Goal: Task Accomplishment & Management: Manage account settings

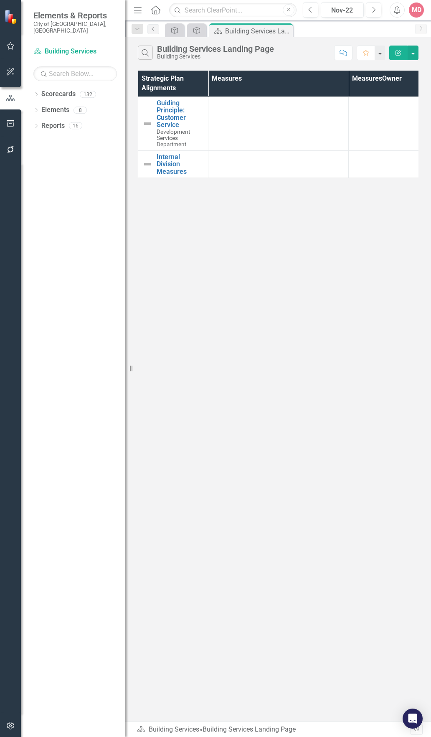
click at [342, 245] on div "Search Building Services Landing Page Building Services Comment Favorite Edit R…" at bounding box center [278, 379] width 306 height 685
click at [347, 15] on div "Nov-22" at bounding box center [342, 10] width 37 height 10
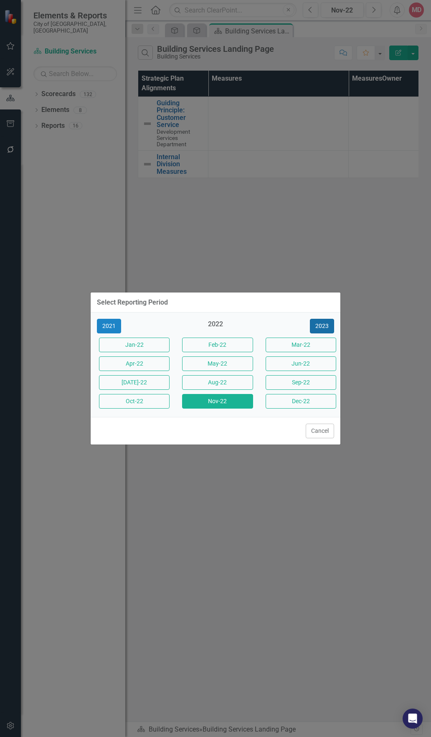
click at [331, 328] on button "2023" at bounding box center [322, 326] width 24 height 15
click at [331, 328] on button "2024" at bounding box center [322, 326] width 24 height 15
click at [227, 385] on button "Aug-25" at bounding box center [217, 382] width 71 height 15
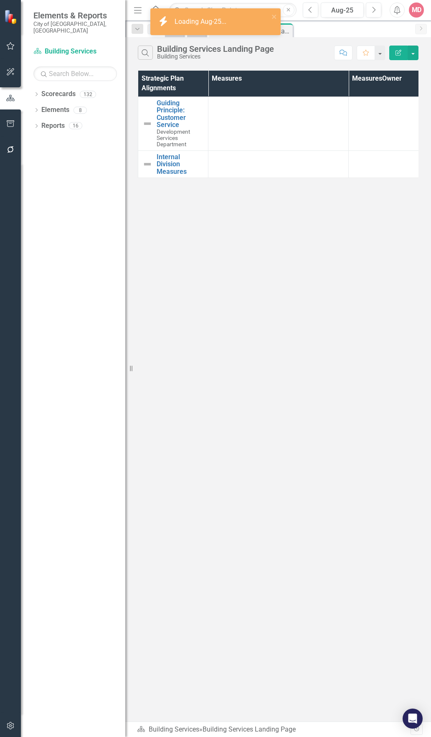
click at [282, 49] on div "Search Building Services Landing Page Building Services" at bounding box center [234, 53] width 192 height 14
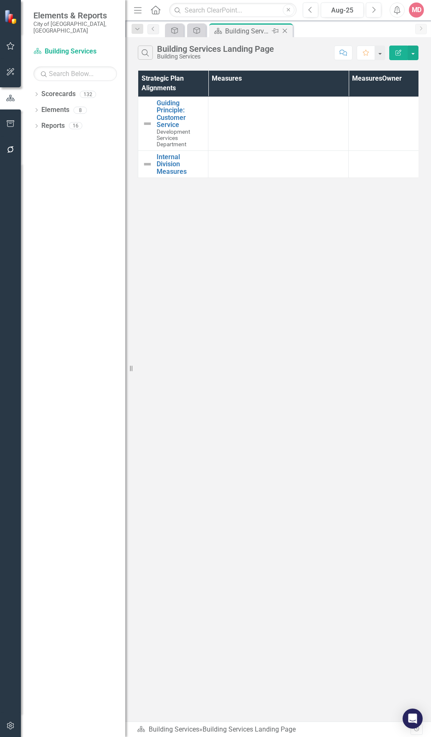
click at [286, 32] on icon "Close" at bounding box center [285, 31] width 8 height 7
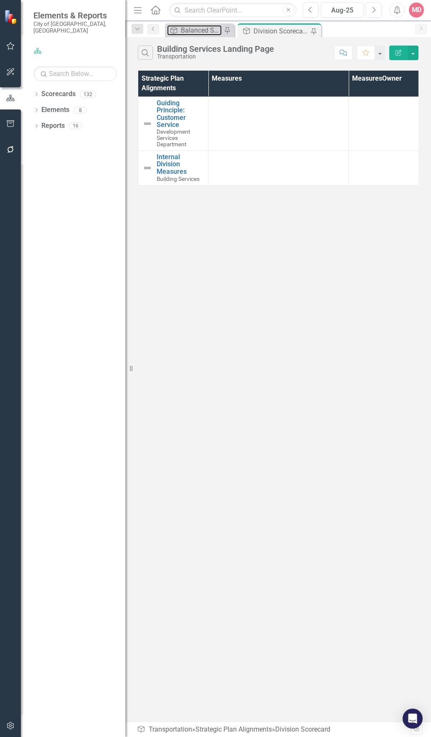
click at [209, 32] on div "Balanced Scorecard" at bounding box center [201, 30] width 41 height 10
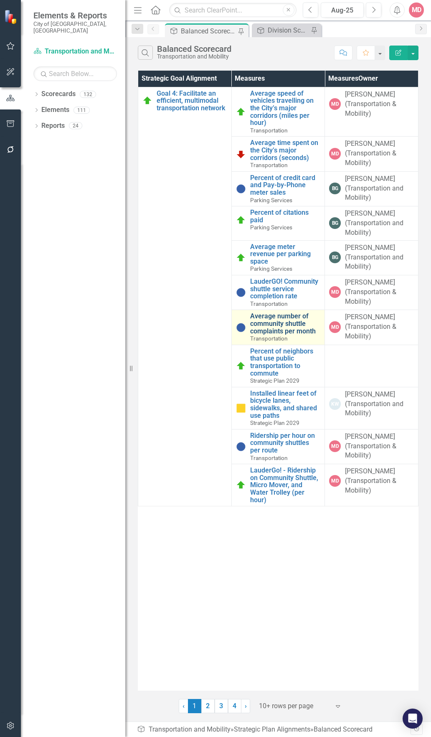
click at [270, 324] on link "Average number of community shuttle complaints per month" at bounding box center [285, 324] width 71 height 22
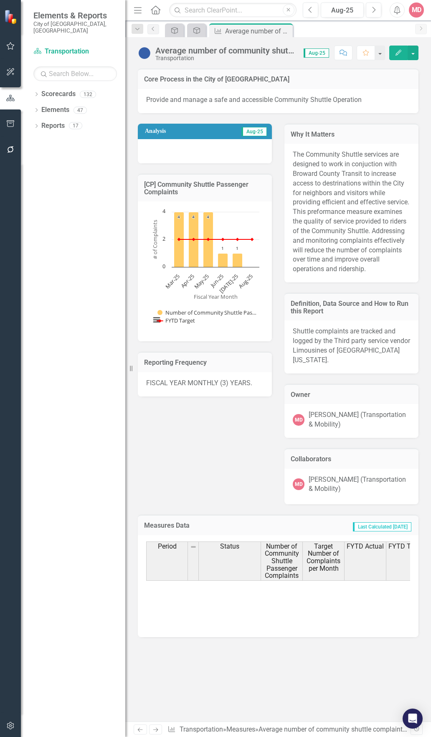
click at [395, 55] on icon "Edit" at bounding box center [399, 53] width 8 height 6
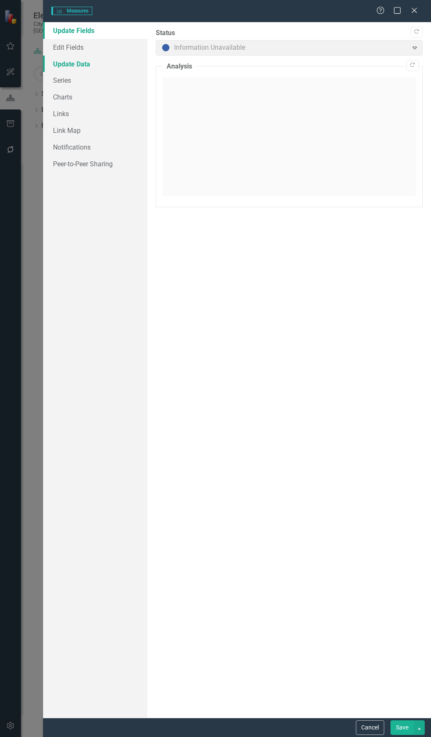
click at [84, 71] on link "Update Data" at bounding box center [95, 64] width 105 height 17
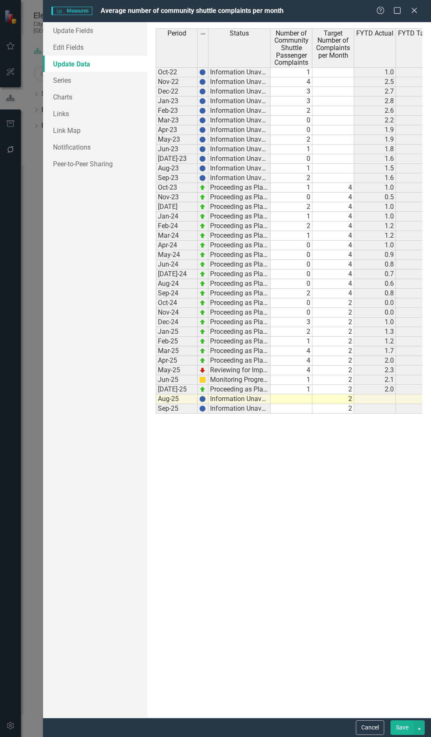
click at [293, 400] on td at bounding box center [292, 400] width 42 height 10
type textarea "1"
click at [349, 544] on div "Period Status Number of Community Shuttle Passenger Complaints Target Number of…" at bounding box center [289, 370] width 267 height 684
click at [396, 727] on button "Save" at bounding box center [402, 728] width 23 height 15
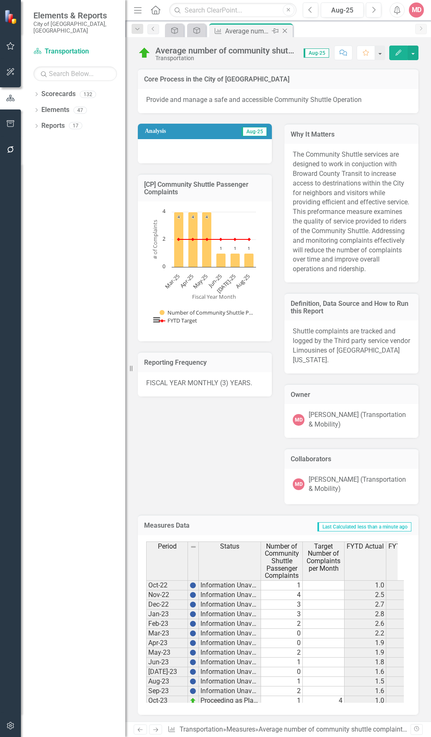
click at [286, 31] on icon at bounding box center [285, 31] width 5 height 5
click at [196, 32] on div "Balanced Scorecard" at bounding box center [201, 30] width 41 height 10
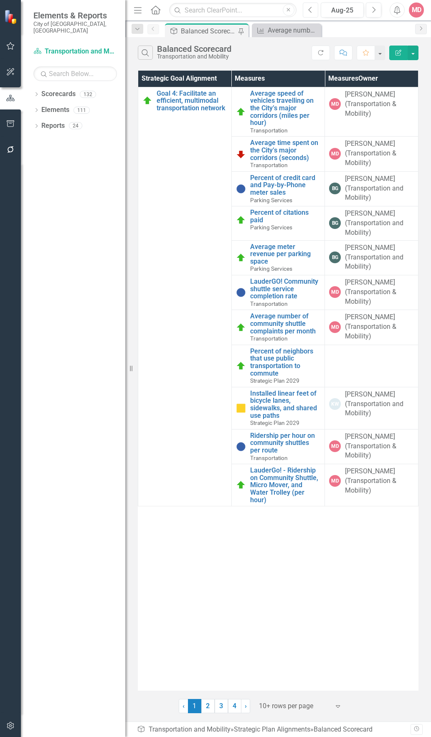
click at [311, 6] on icon "Previous" at bounding box center [311, 10] width 5 height 8
click at [377, 15] on button "Next" at bounding box center [373, 10] width 15 height 15
click at [41, 87] on div "Dropdown Scorecards 132" at bounding box center [79, 95] width 92 height 16
click at [38, 93] on icon "Dropdown" at bounding box center [36, 95] width 6 height 5
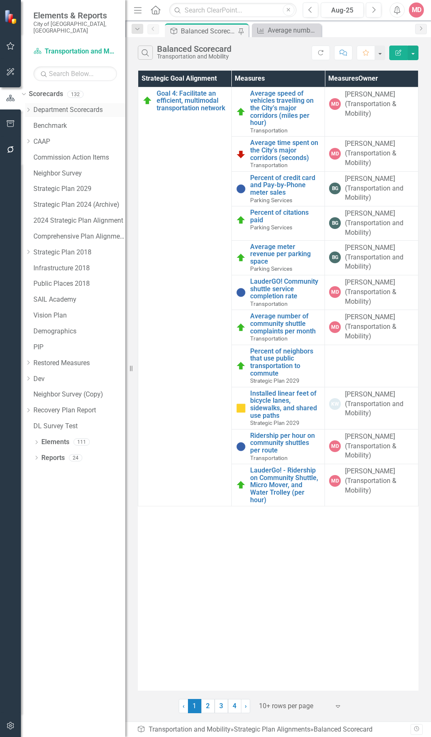
click at [31, 107] on div "Dropdown" at bounding box center [28, 110] width 6 height 7
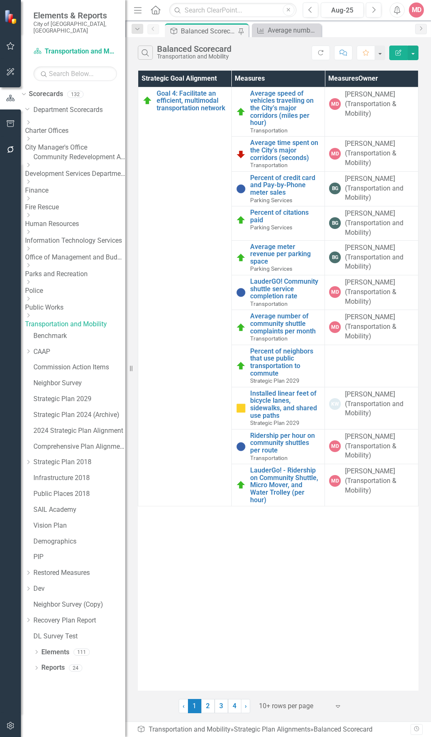
click at [77, 320] on link "Transportation and Mobility" at bounding box center [75, 325] width 100 height 10
click at [30, 314] on icon at bounding box center [29, 316] width 2 height 4
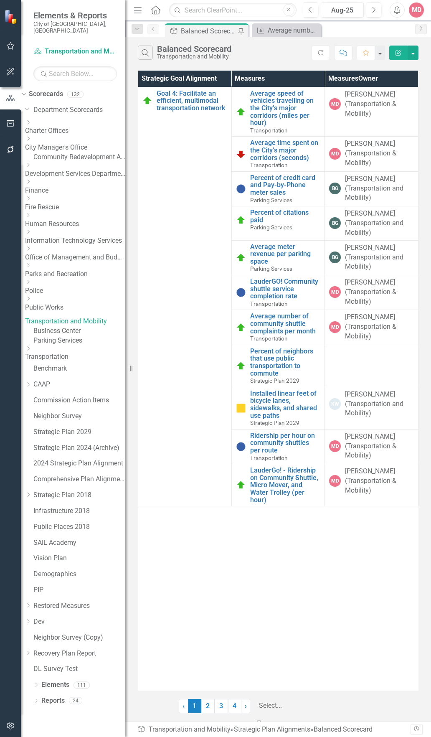
click at [306, 708] on div at bounding box center [301, 706] width 84 height 11
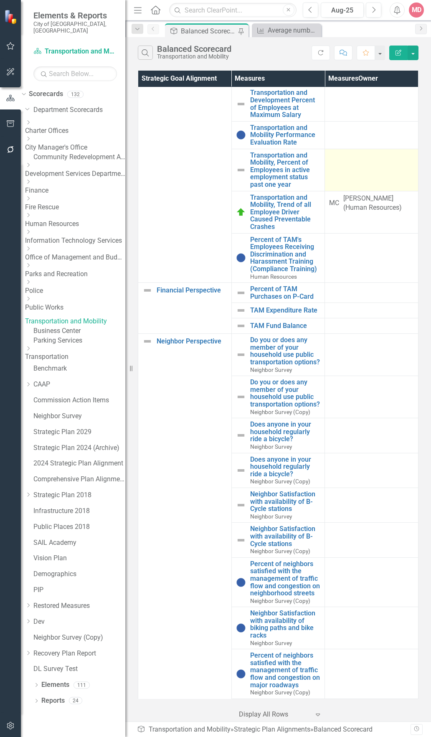
scroll to position [543, 0]
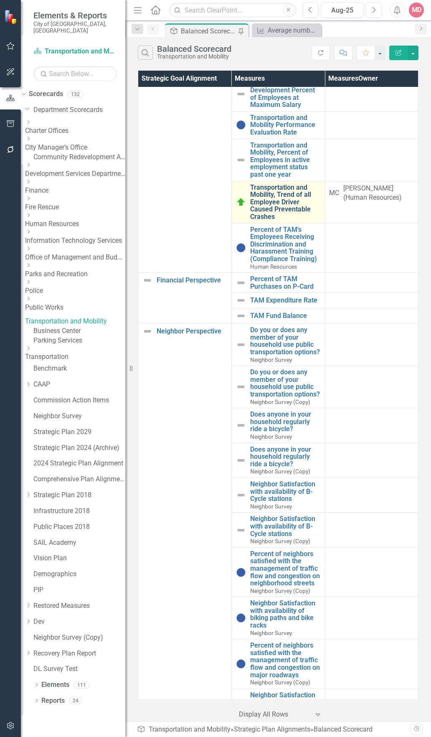
click at [273, 201] on link "Transportation and Mobility, Trend of all Employee Driver Caused Preventable Cr…" at bounding box center [285, 202] width 71 height 37
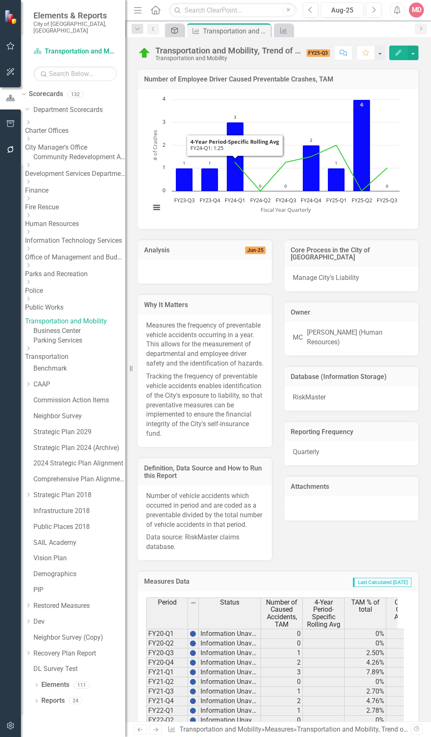
click at [169, 33] on div "Strategic Plan Alignment" at bounding box center [173, 30] width 12 height 10
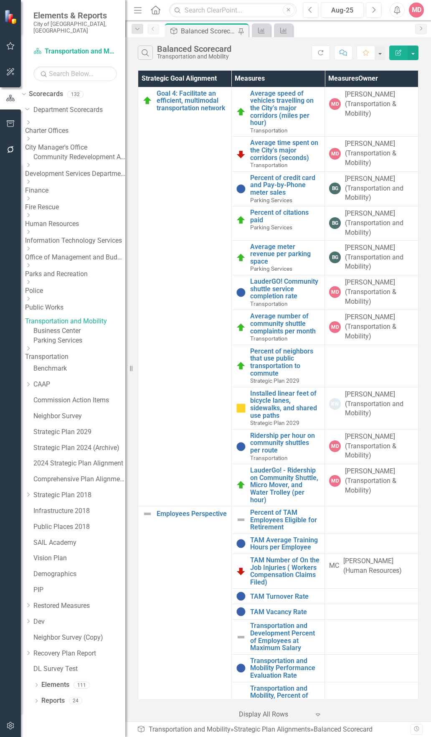
click at [89, 327] on link "Business Center" at bounding box center [79, 332] width 92 height 10
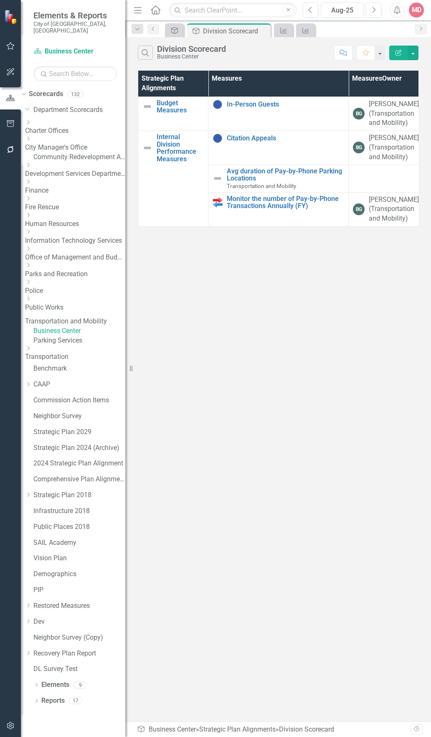
click at [84, 339] on link "Parking Services" at bounding box center [79, 341] width 92 height 10
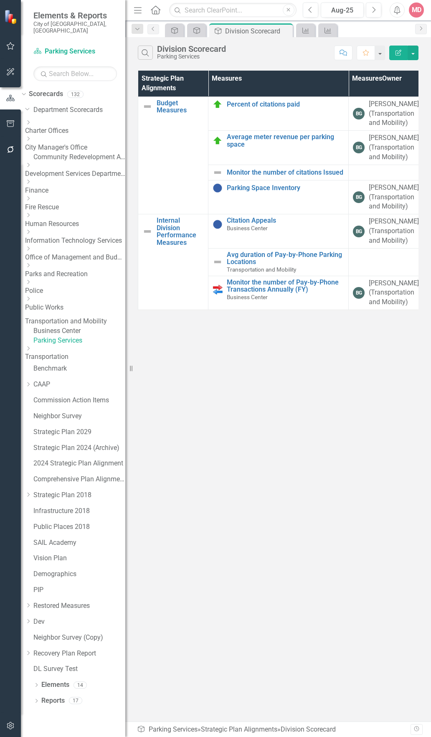
click at [71, 355] on link "Transportation" at bounding box center [75, 357] width 100 height 10
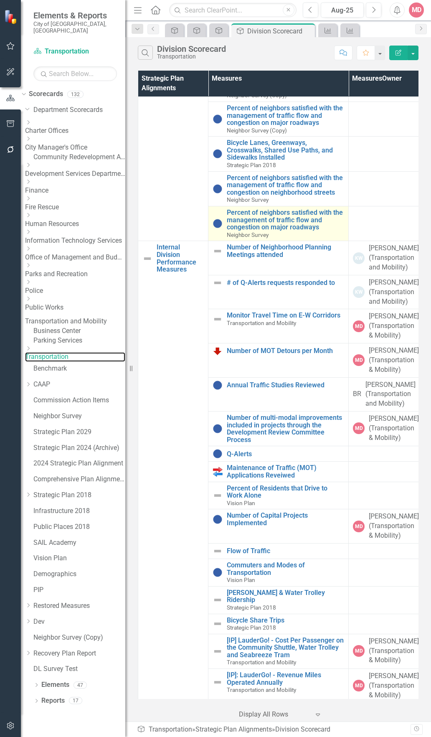
scroll to position [167, 0]
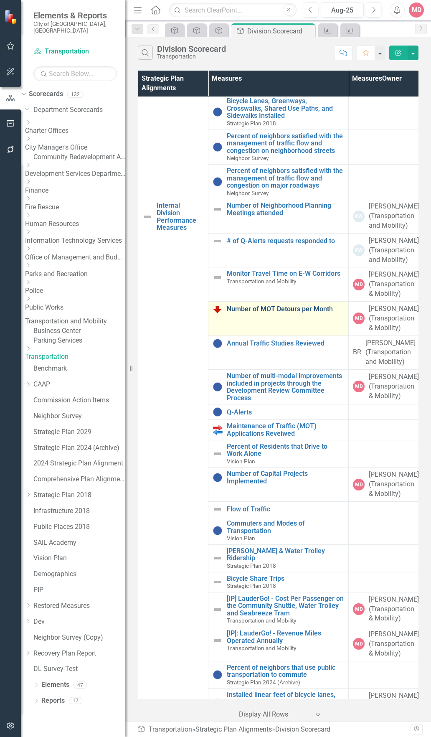
click at [285, 311] on link "Number of MOT Detours per Month" at bounding box center [285, 310] width 117 height 8
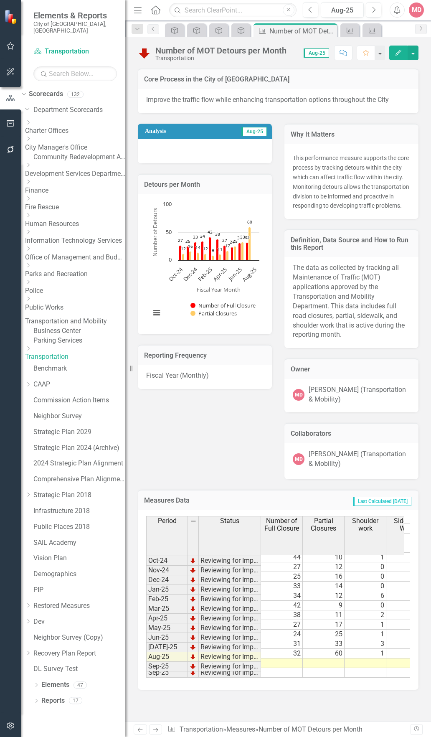
click at [389, 51] on div "Edit" at bounding box center [401, 53] width 33 height 15
click at [393, 51] on button "Edit" at bounding box center [399, 53] width 18 height 15
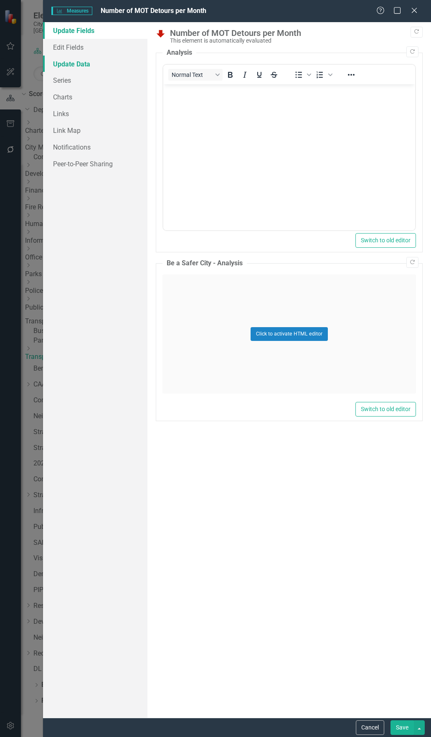
click at [67, 64] on link "Update Data" at bounding box center [95, 64] width 105 height 17
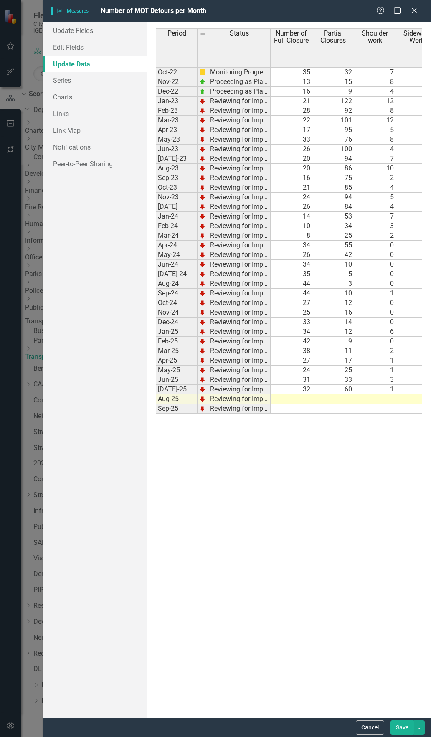
click at [156, 403] on div "Period Status Number of Full Closure Partial Closures Shoulder work Sidewalk Wo…" at bounding box center [156, 220] width 0 height 385
click at [288, 403] on div at bounding box center [291, 403] width 42 height 1
click at [335, 392] on td "60" at bounding box center [334, 390] width 42 height 10
click at [336, 399] on td at bounding box center [334, 400] width 42 height 10
click at [343, 401] on td at bounding box center [334, 400] width 42 height 10
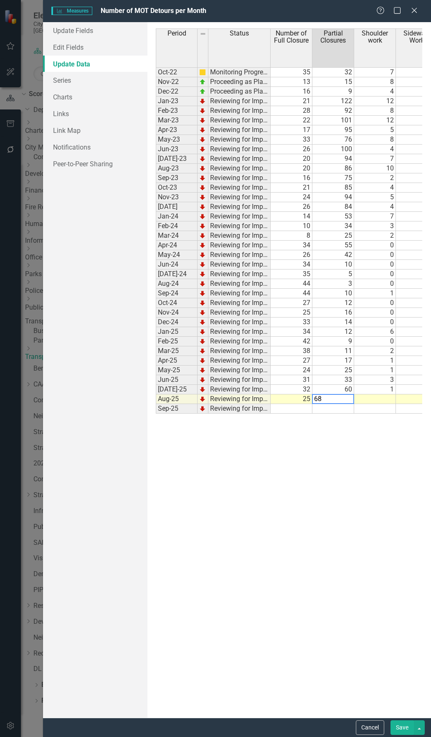
click at [379, 397] on td at bounding box center [376, 400] width 42 height 10
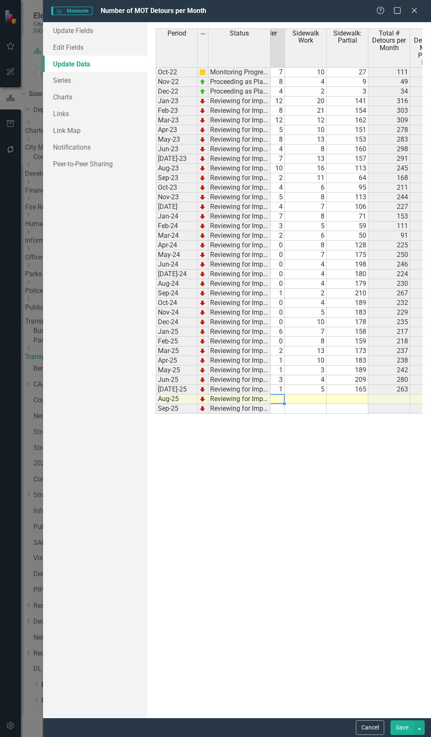
scroll to position [0, 115]
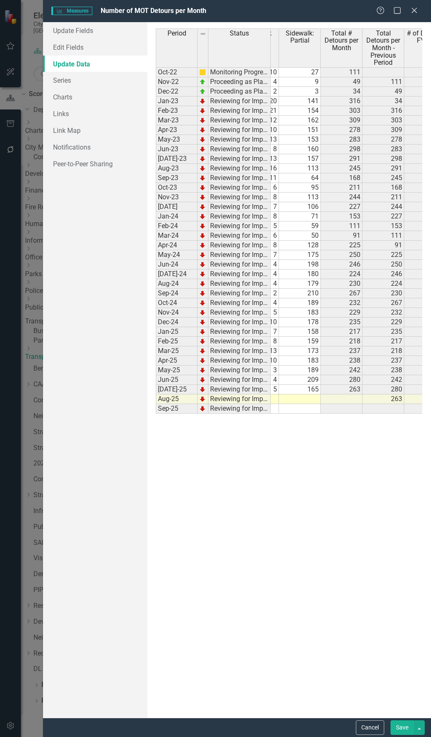
click at [335, 405] on td at bounding box center [342, 409] width 42 height 10
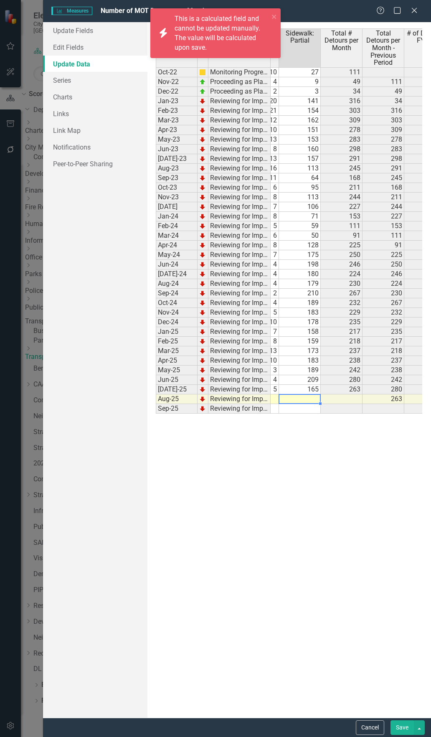
click at [286, 401] on td at bounding box center [300, 400] width 42 height 10
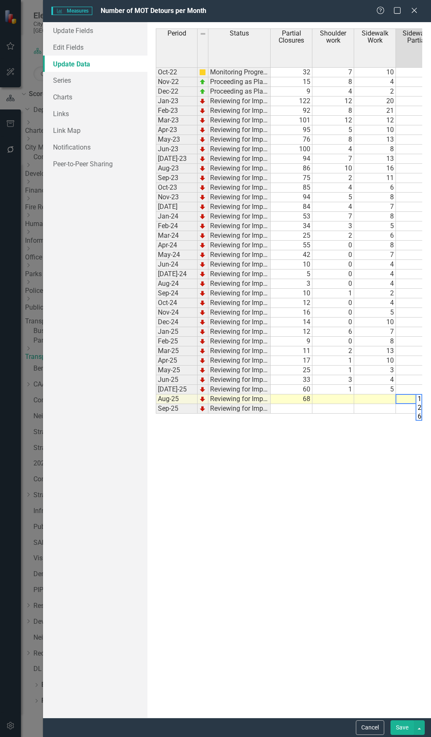
scroll to position [0, 13]
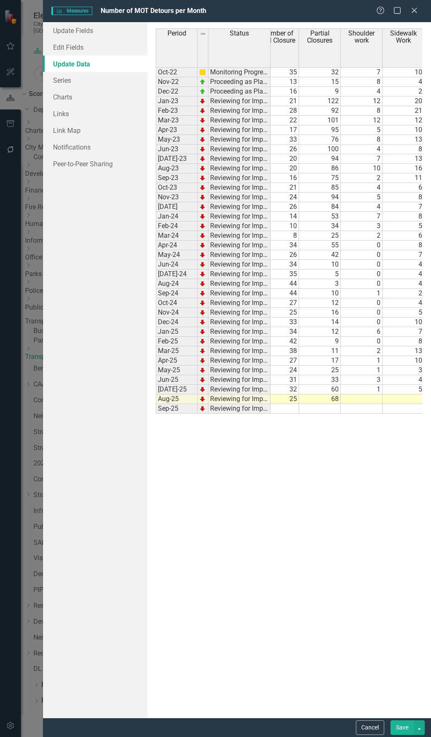
click at [367, 385] on td "1" at bounding box center [362, 390] width 42 height 10
click at [364, 399] on td at bounding box center [362, 400] width 42 height 10
click at [355, 405] on td at bounding box center [362, 409] width 42 height 10
click at [356, 400] on td at bounding box center [362, 400] width 42 height 10
click at [404, 400] on td at bounding box center [404, 400] width 42 height 10
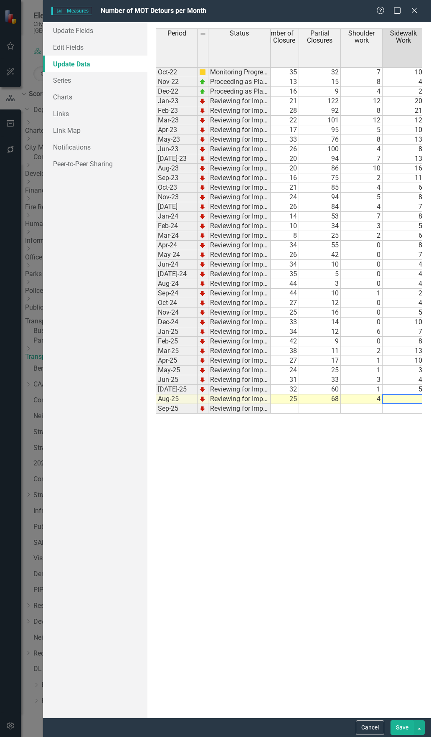
click at [399, 400] on td at bounding box center [404, 400] width 42 height 10
type textarea "2"
click at [410, 377] on td "4" at bounding box center [402, 380] width 42 height 10
click at [397, 721] on button "Save" at bounding box center [402, 728] width 23 height 15
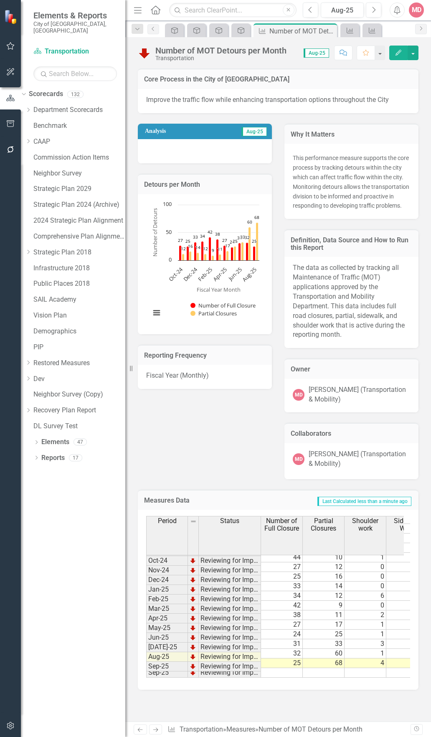
click at [174, 36] on div "Strategic Plan Alignment" at bounding box center [174, 30] width 19 height 14
click at [200, 30] on icon "Strategic Plan Alignment" at bounding box center [197, 30] width 8 height 7
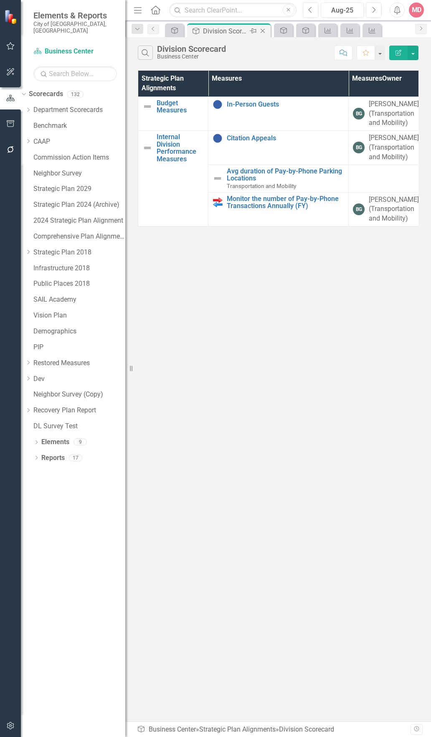
click at [268, 31] on div "Close" at bounding box center [263, 31] width 10 height 10
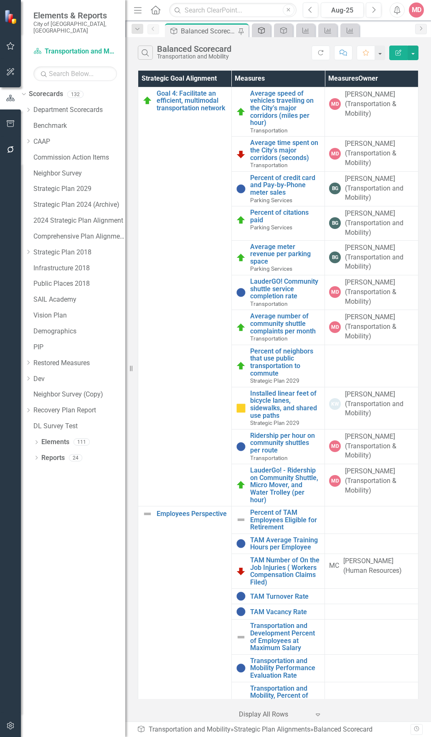
click at [255, 31] on div "Strategic Plan Alignment" at bounding box center [260, 30] width 12 height 10
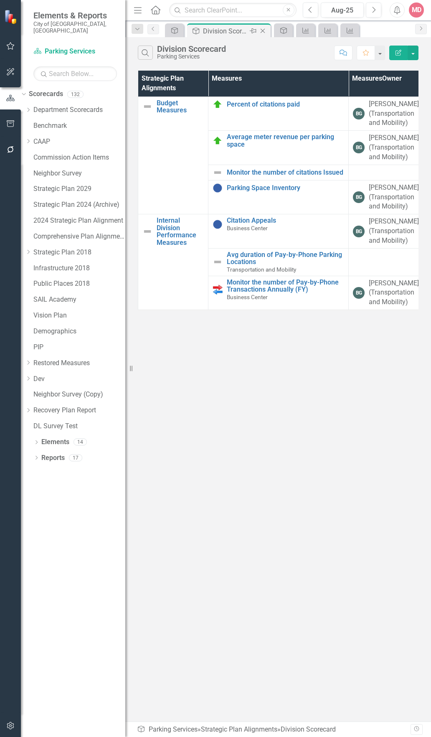
click at [265, 30] on icon "Close" at bounding box center [263, 31] width 8 height 7
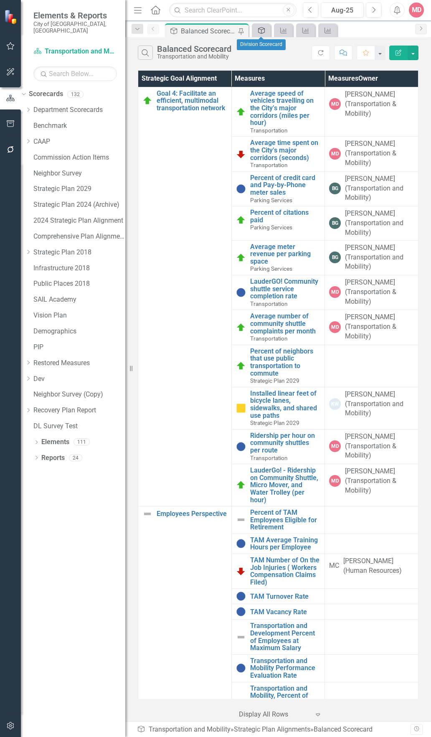
click at [263, 33] on icon "Strategic Plan Alignment" at bounding box center [262, 30] width 8 height 7
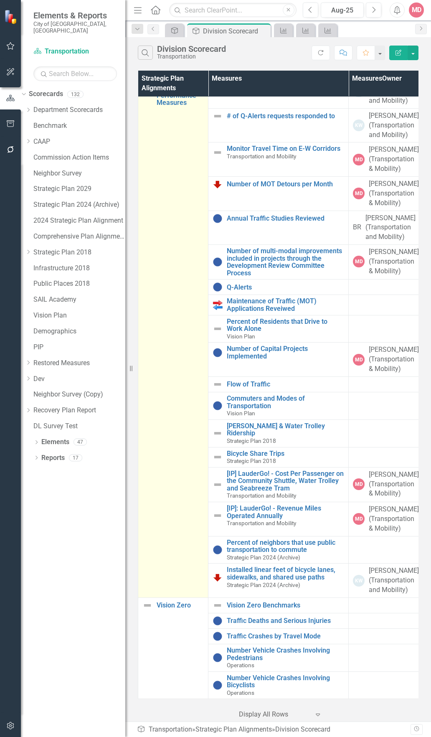
scroll to position [301, 0]
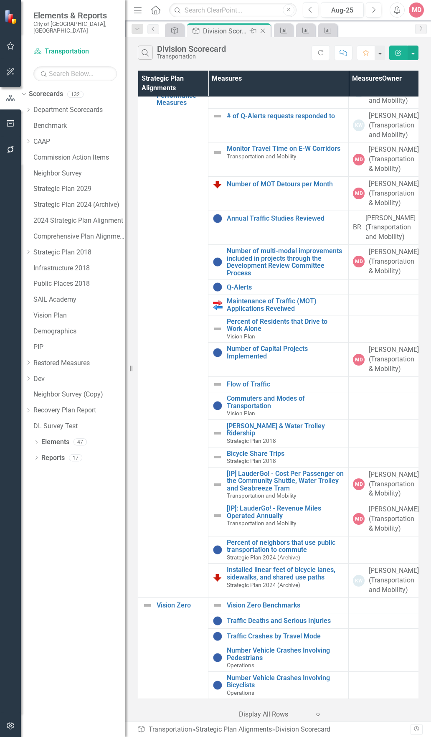
click at [265, 30] on icon "Close" at bounding box center [263, 31] width 8 height 7
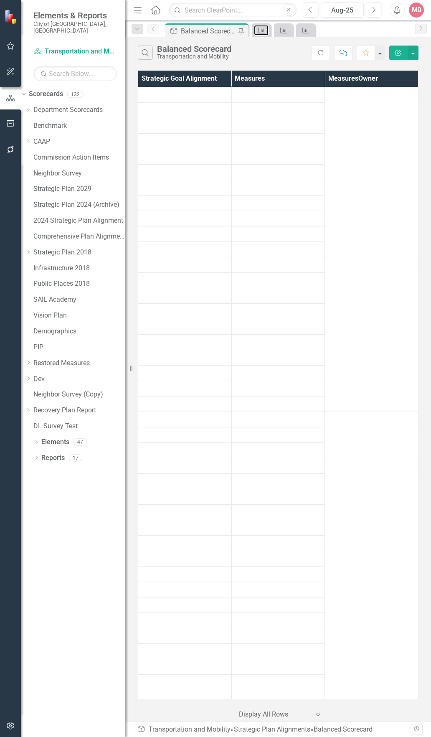
click at [265, 30] on icon "Measures" at bounding box center [262, 30] width 8 height 7
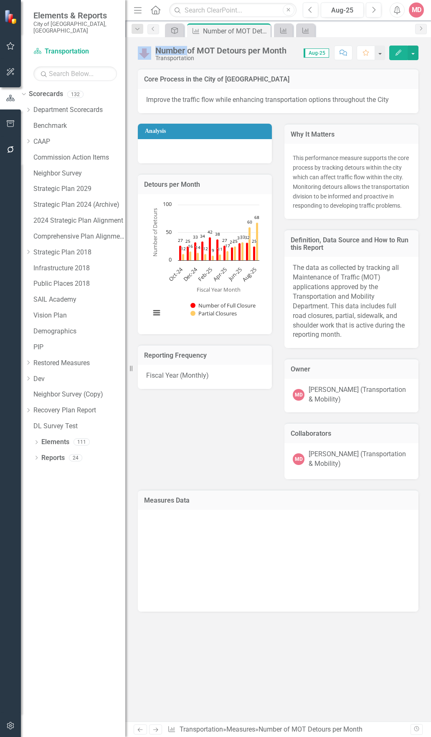
click at [0, 0] on icon "Close" at bounding box center [0, 0] width 0 height 0
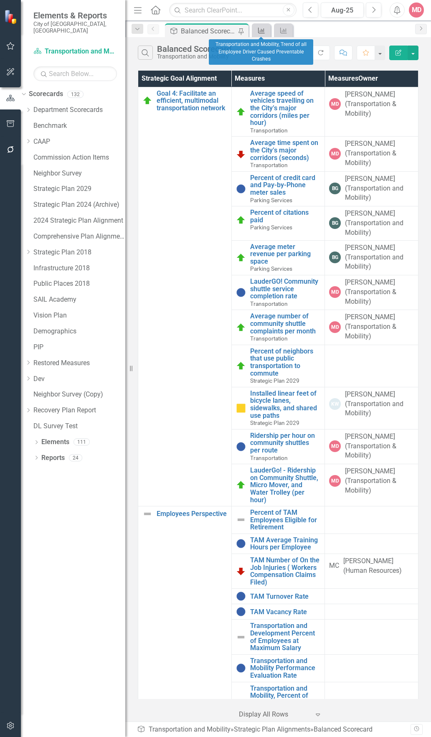
click at [265, 30] on icon "Measures" at bounding box center [262, 30] width 8 height 7
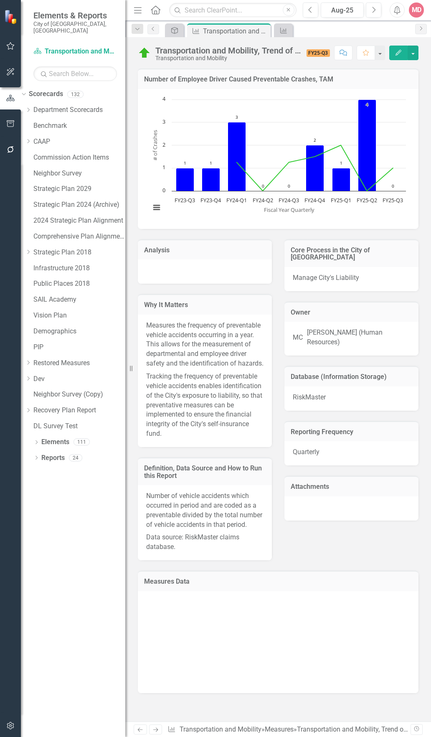
click at [0, 0] on icon "Close" at bounding box center [0, 0] width 0 height 0
